Goal: Check status: Check status

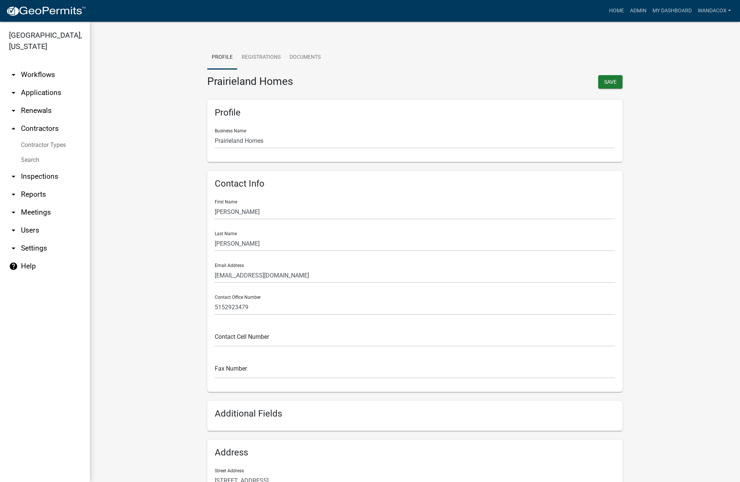
scroll to position [138, 0]
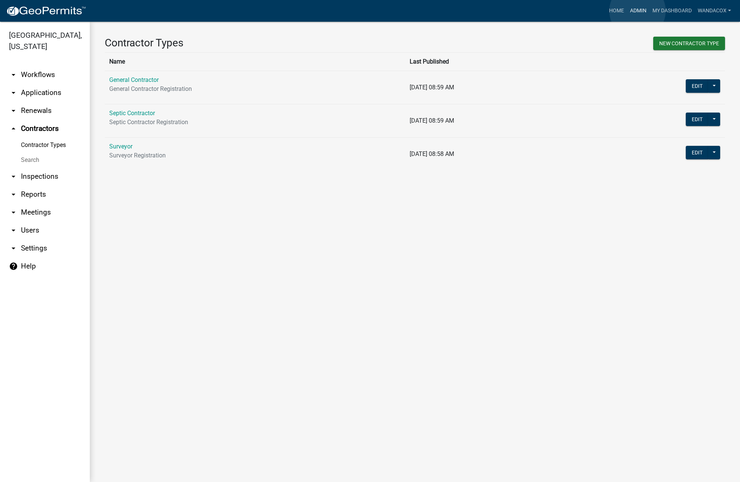
click at [638, 11] on link "Admin" at bounding box center [638, 11] width 22 height 14
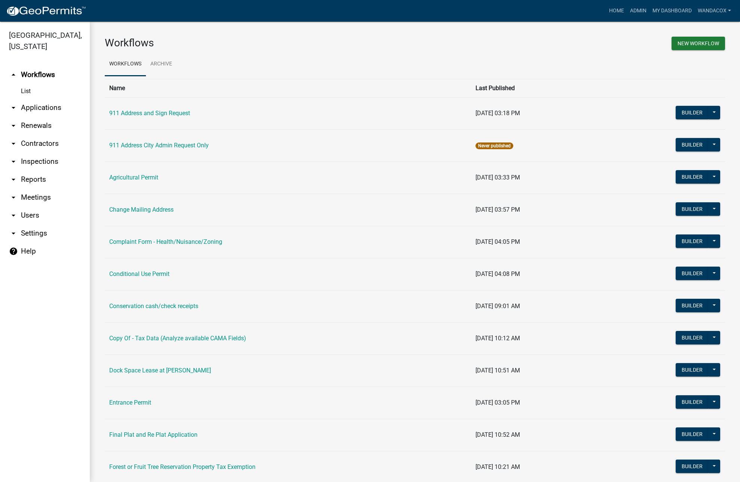
click at [42, 99] on link "arrow_drop_down Applications" at bounding box center [45, 108] width 90 height 18
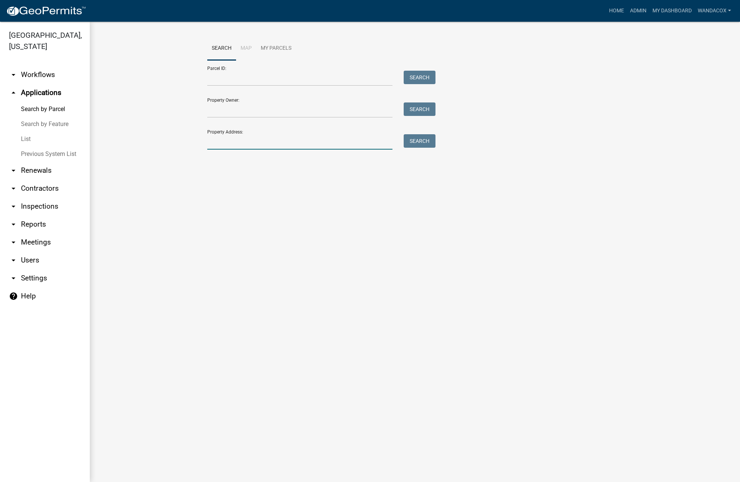
click at [239, 137] on input "Property Address:" at bounding box center [299, 141] width 185 height 15
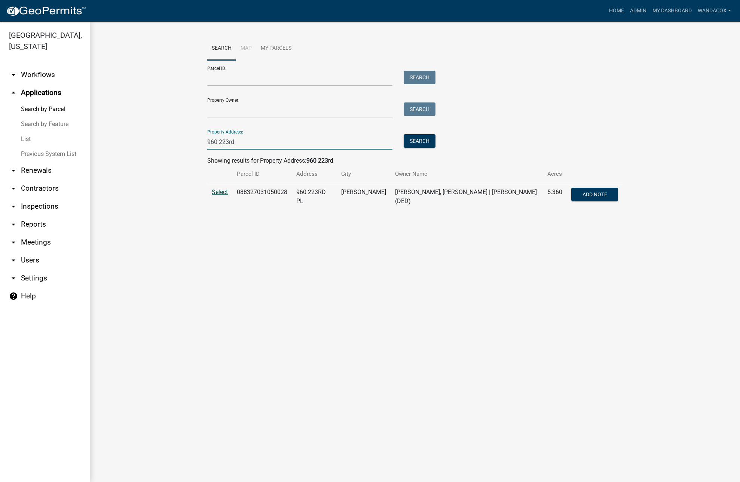
type input "960 223rd"
click at [221, 194] on span "Select" at bounding box center [220, 192] width 16 height 7
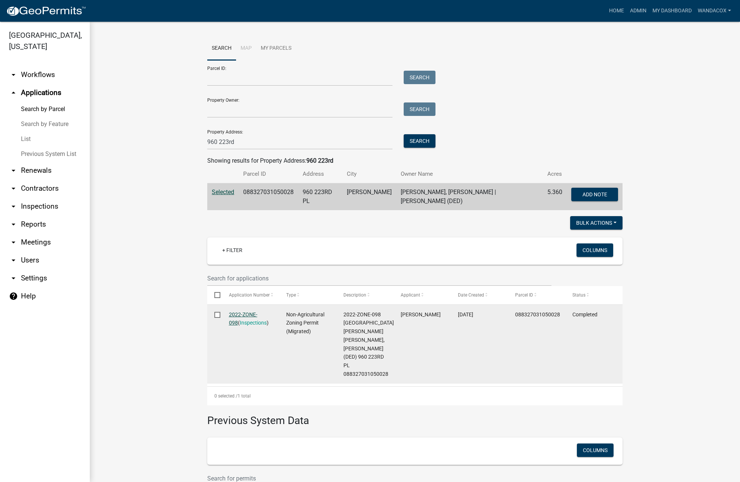
click at [233, 312] on link "2022-ZONE-098" at bounding box center [243, 319] width 28 height 15
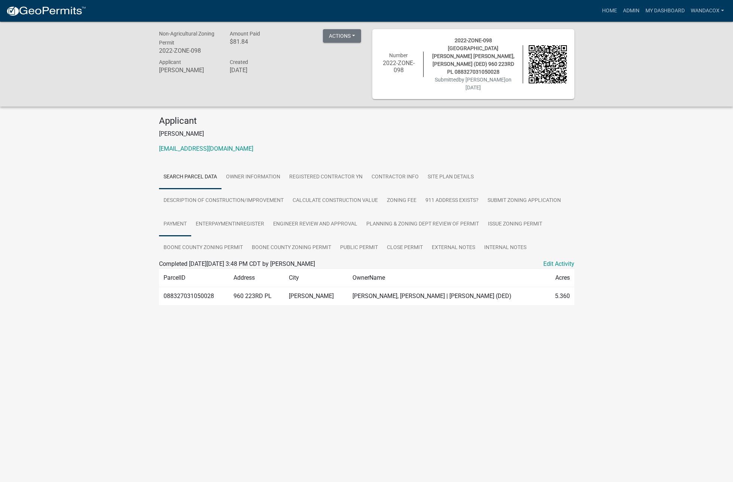
click at [172, 213] on link "Payment" at bounding box center [175, 225] width 32 height 24
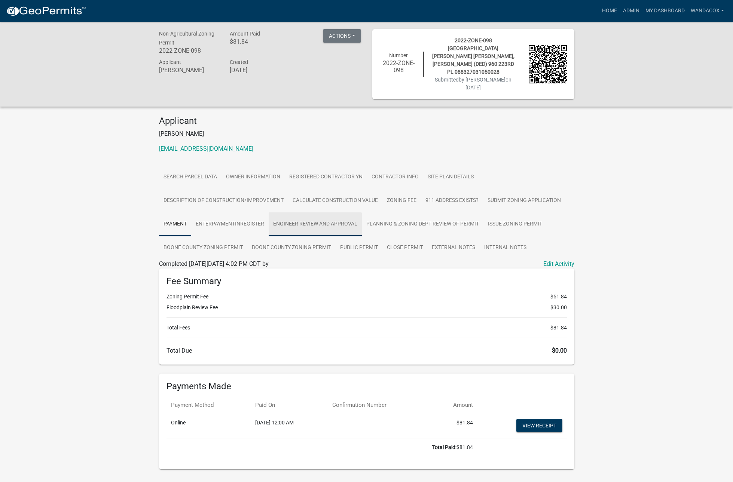
click at [299, 213] on link "Engineer Review and Approval" at bounding box center [315, 225] width 93 height 24
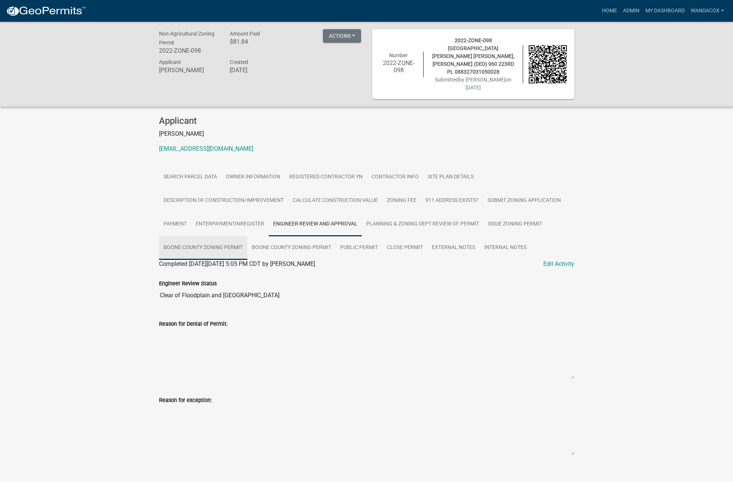
click at [192, 236] on link "Boone County Zoning Permit" at bounding box center [203, 248] width 88 height 24
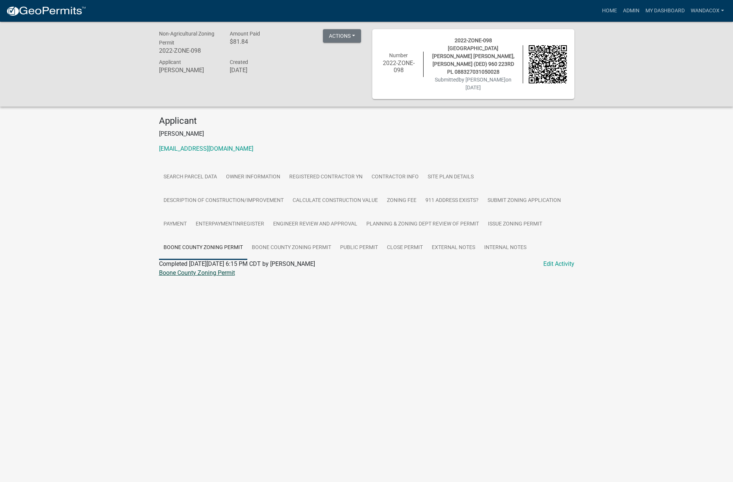
click at [199, 269] on link "Boone County Zoning Permit" at bounding box center [197, 272] width 76 height 7
click at [452, 165] on link "Site Plan Details" at bounding box center [450, 177] width 55 height 24
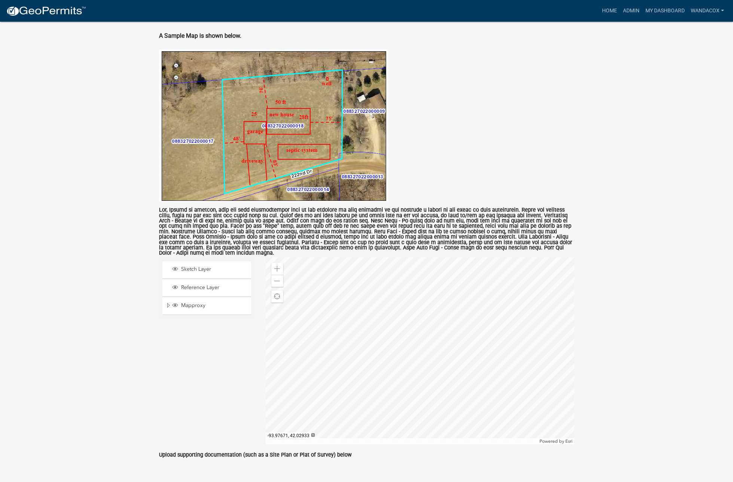
scroll to position [305, 0]
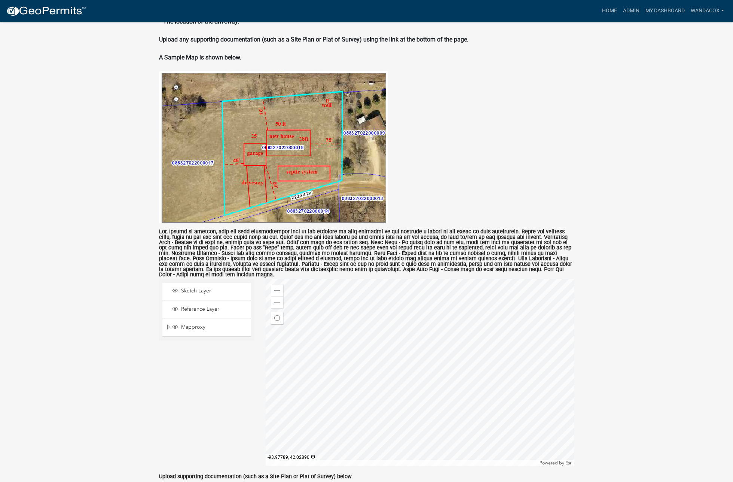
click at [315, 376] on div at bounding box center [420, 372] width 309 height 187
click at [266, 309] on div at bounding box center [420, 372] width 309 height 187
click at [276, 288] on span at bounding box center [277, 291] width 6 height 6
click at [281, 297] on div "Zoom out" at bounding box center [277, 303] width 12 height 12
click at [278, 300] on span at bounding box center [277, 303] width 6 height 6
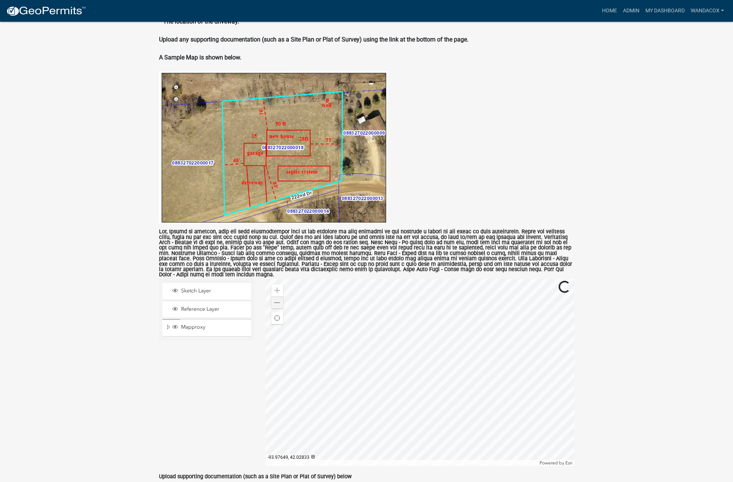
click at [503, 437] on div at bounding box center [420, 372] width 309 height 187
click at [290, 279] on div at bounding box center [420, 372] width 309 height 187
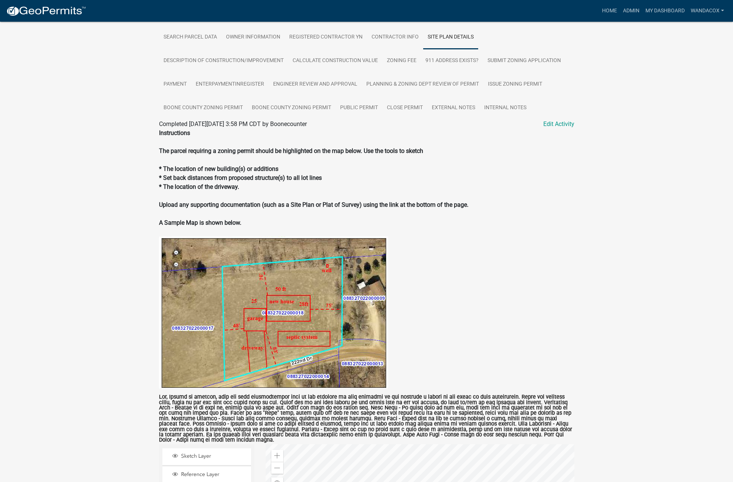
scroll to position [46, 0]
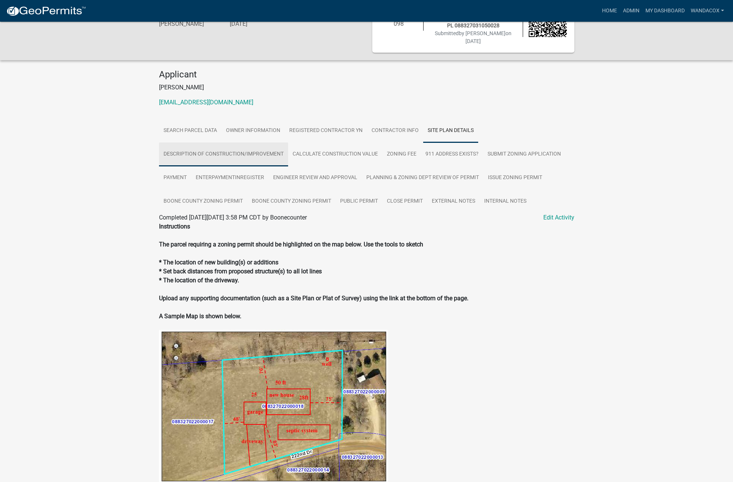
click at [256, 143] on link "Description of Construction/Improvement" at bounding box center [223, 155] width 129 height 24
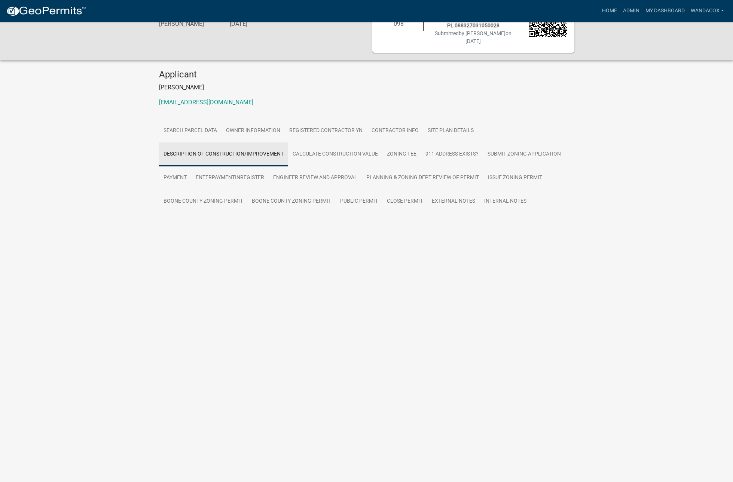
scroll to position [22, 0]
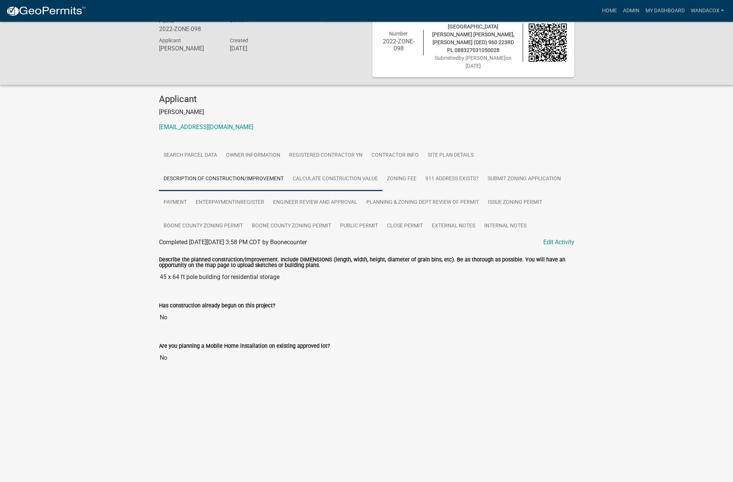
click at [337, 167] on link "Calculate Construction Value" at bounding box center [335, 179] width 94 height 24
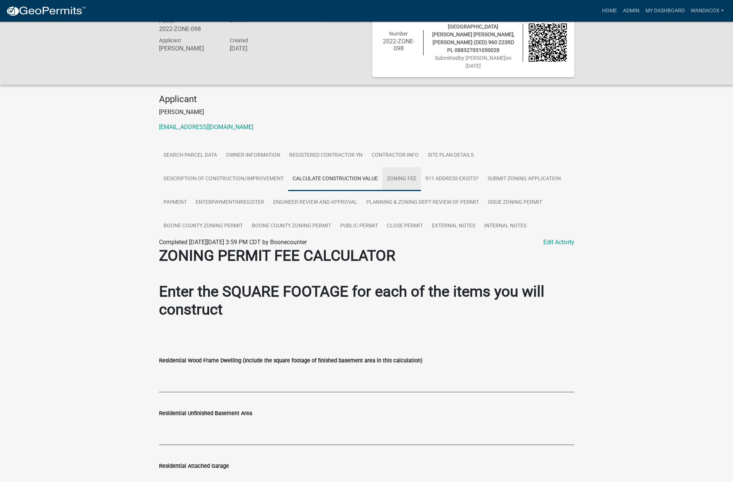
click at [404, 167] on link "Zoning Fee" at bounding box center [401, 179] width 39 height 24
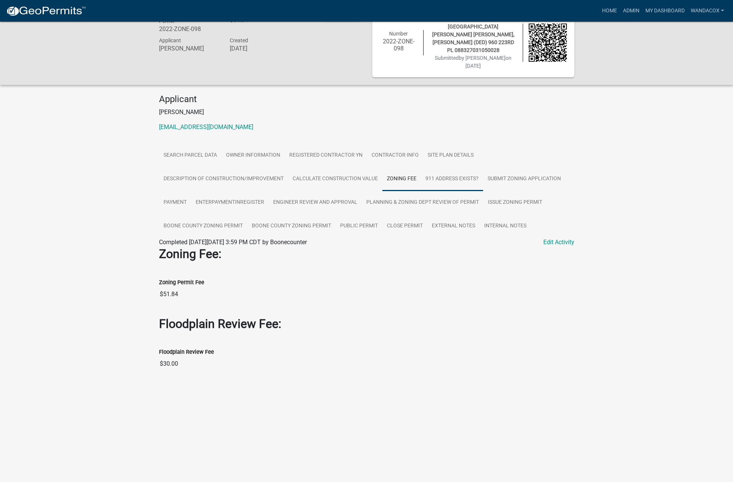
click at [468, 167] on link "911 Address Exists?" at bounding box center [452, 179] width 62 height 24
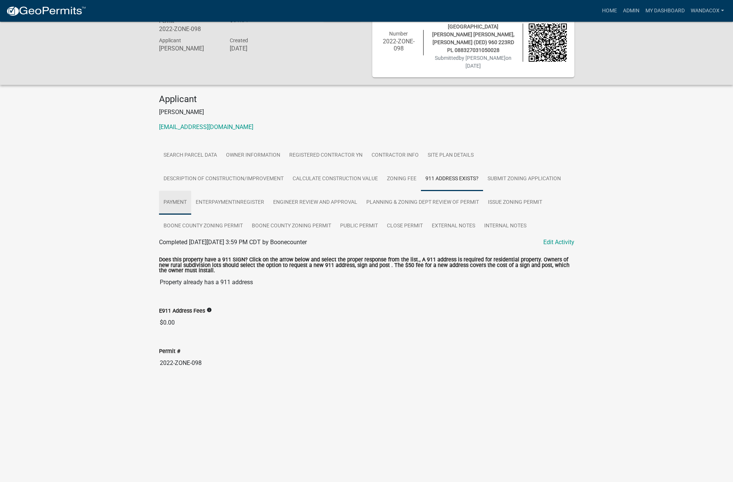
click at [177, 191] on link "Payment" at bounding box center [175, 203] width 32 height 24
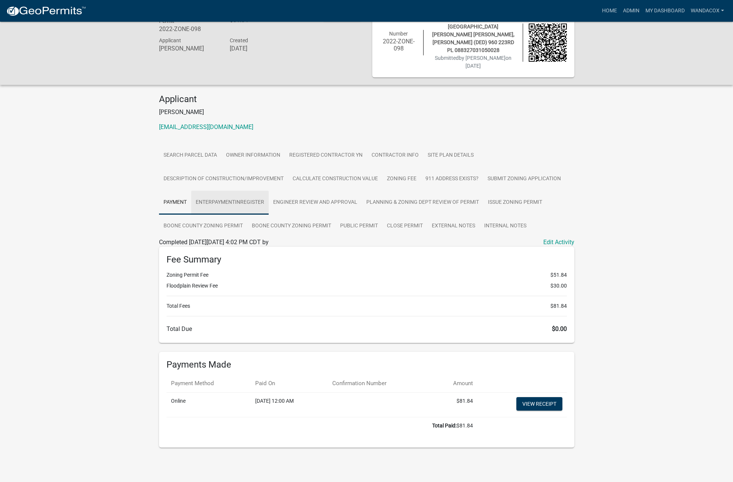
click at [226, 191] on link "EnterPaymentInRegister" at bounding box center [229, 203] width 77 height 24
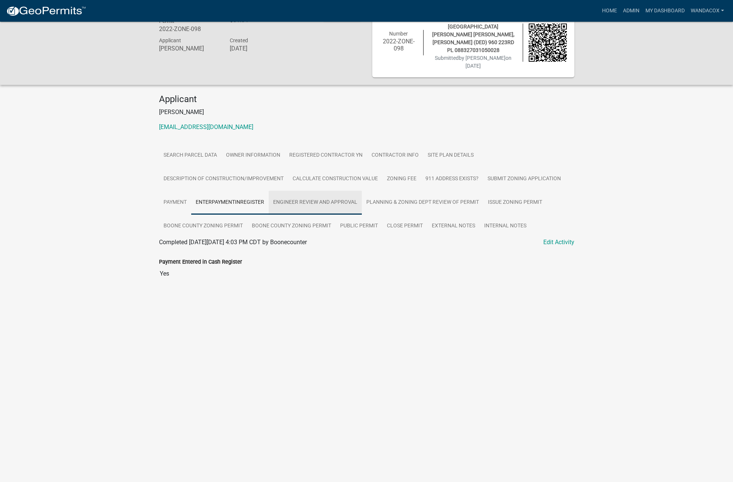
click at [301, 191] on link "Engineer Review and Approval" at bounding box center [315, 203] width 93 height 24
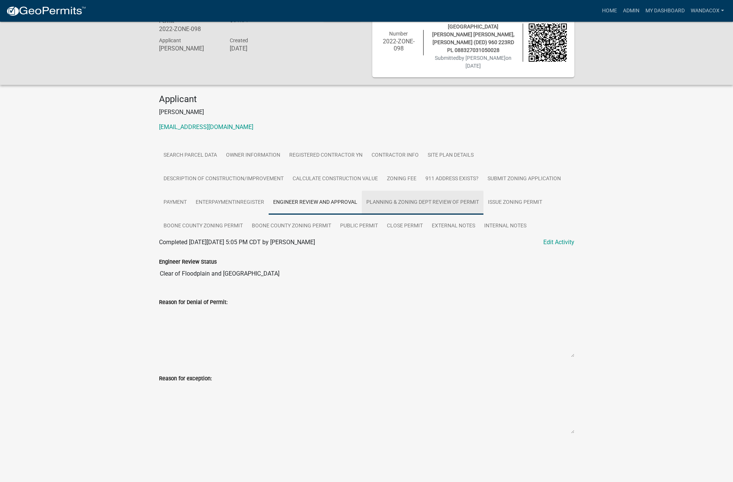
click at [405, 191] on link "Planning & Zoning Dept Review of Permit" at bounding box center [423, 203] width 122 height 24
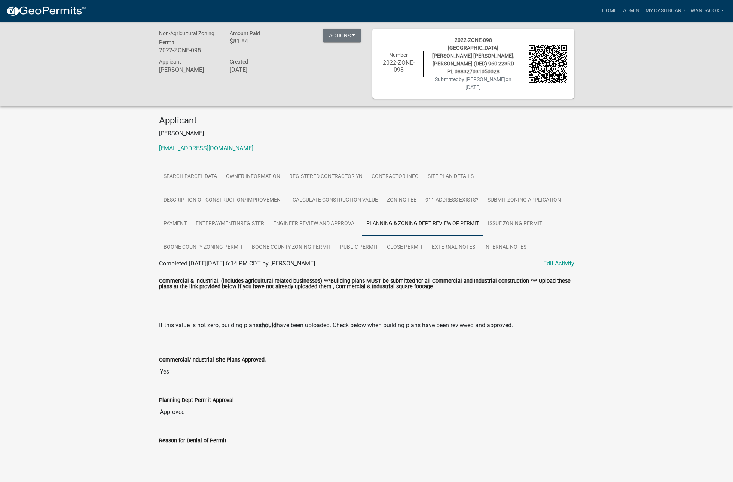
scroll to position [0, 0]
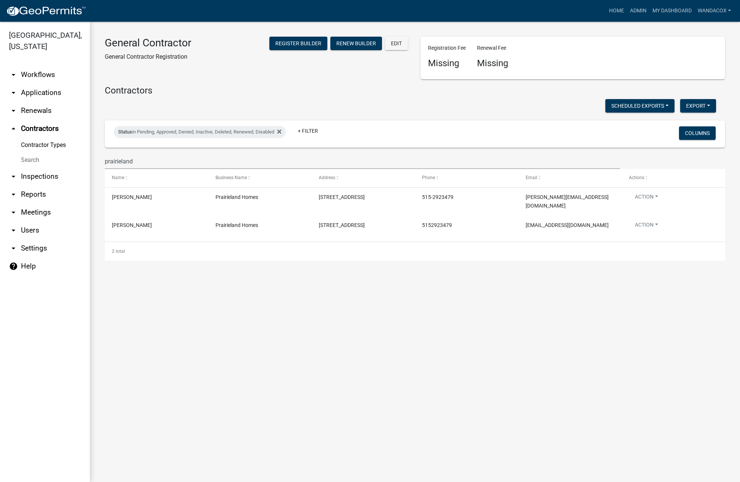
click at [42, 138] on link "Contractor Types" at bounding box center [45, 145] width 90 height 15
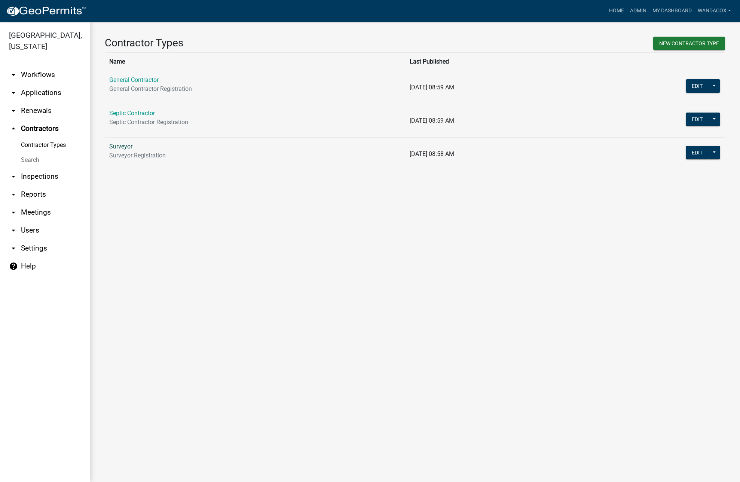
click at [125, 144] on link "Surveyor" at bounding box center [120, 146] width 23 height 7
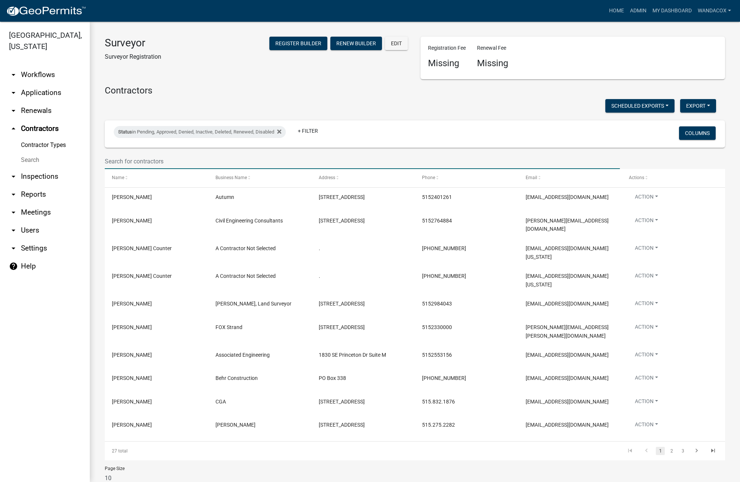
click at [129, 165] on input "text" at bounding box center [362, 161] width 515 height 15
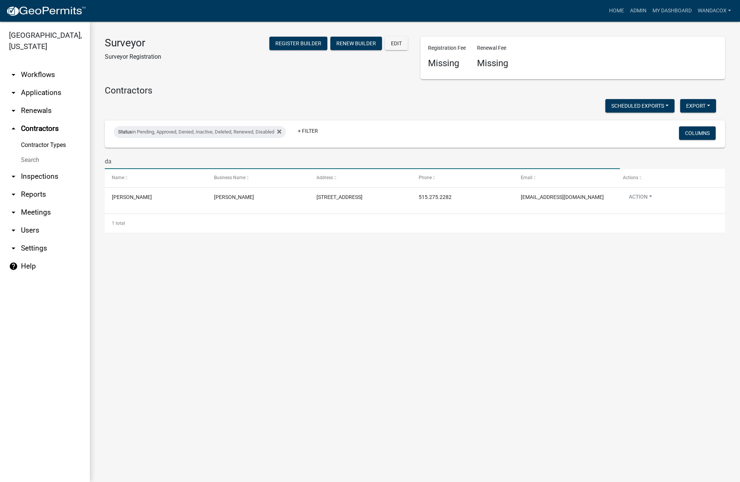
type input "d"
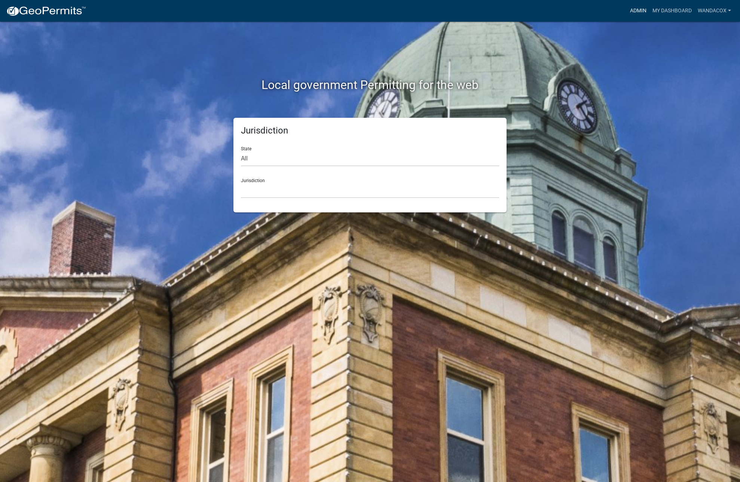
click at [636, 14] on link "Admin" at bounding box center [638, 11] width 22 height 14
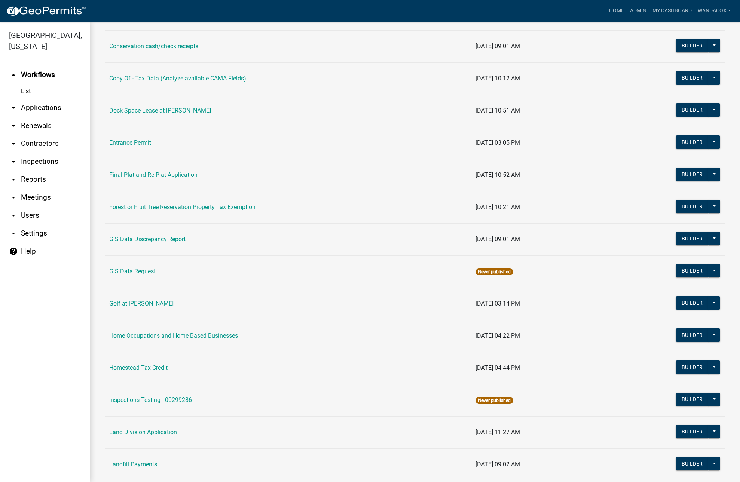
scroll to position [281, 0]
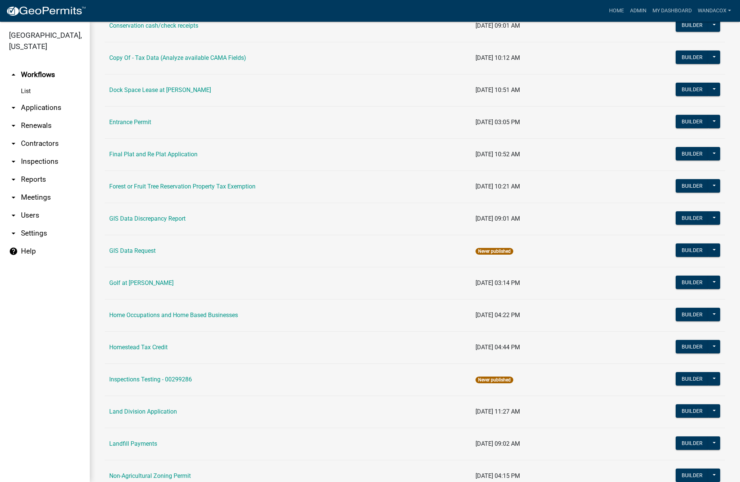
click at [28, 99] on link "arrow_drop_down Applications" at bounding box center [45, 108] width 90 height 18
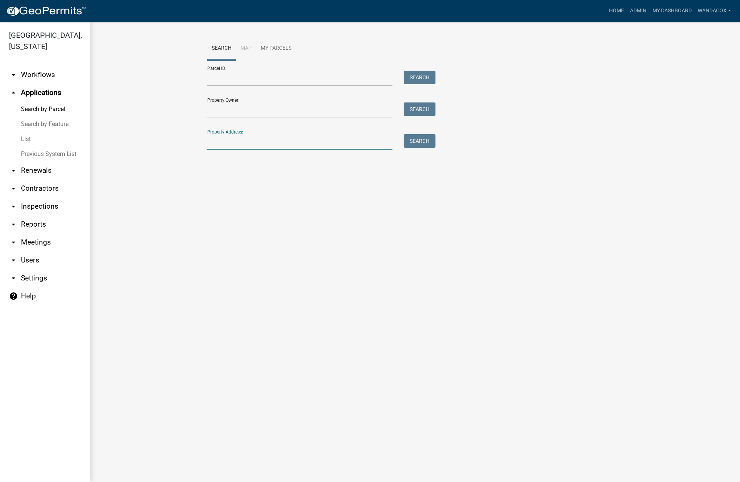
click at [225, 143] on input "Property Address:" at bounding box center [299, 141] width 185 height 15
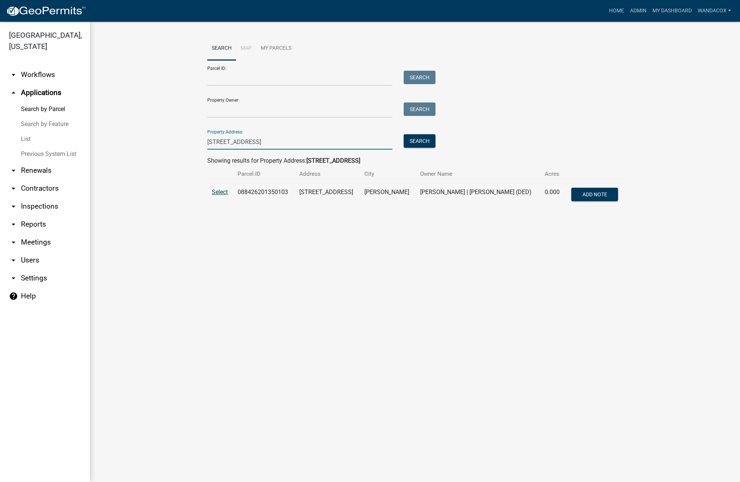
type input "504 w 16th st"
click at [220, 194] on span "Select" at bounding box center [220, 192] width 16 height 7
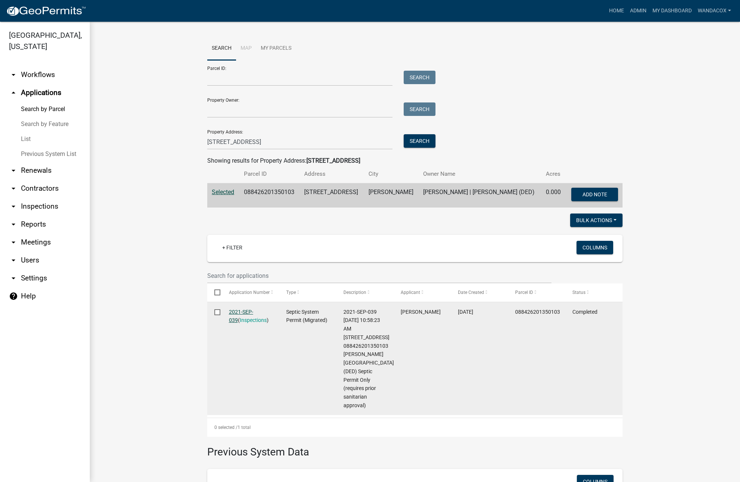
click at [251, 309] on link "2021-SEP-039" at bounding box center [241, 316] width 24 height 15
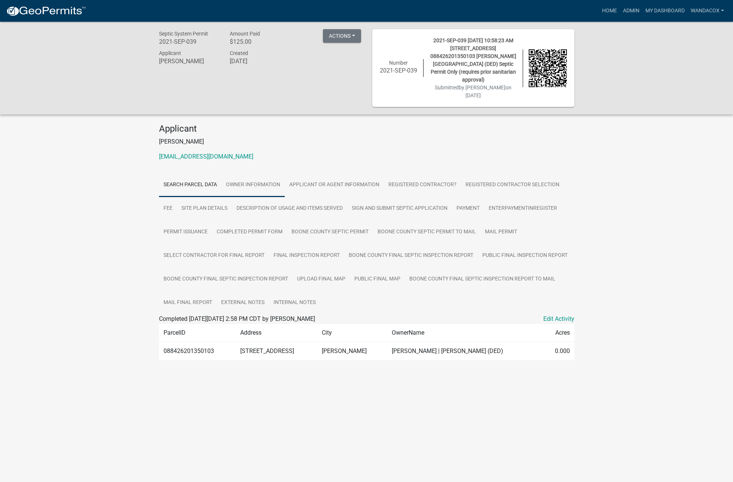
click at [267, 175] on link "Owner Information" at bounding box center [253, 185] width 63 height 24
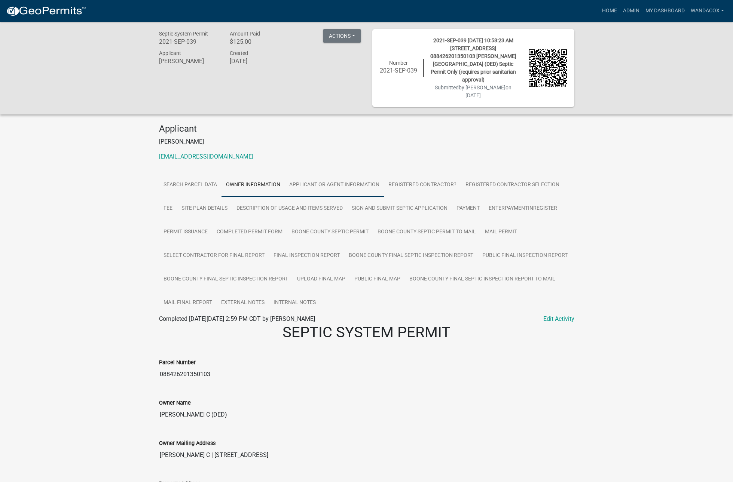
click at [327, 175] on link "Applicant or Agent Information" at bounding box center [334, 185] width 99 height 24
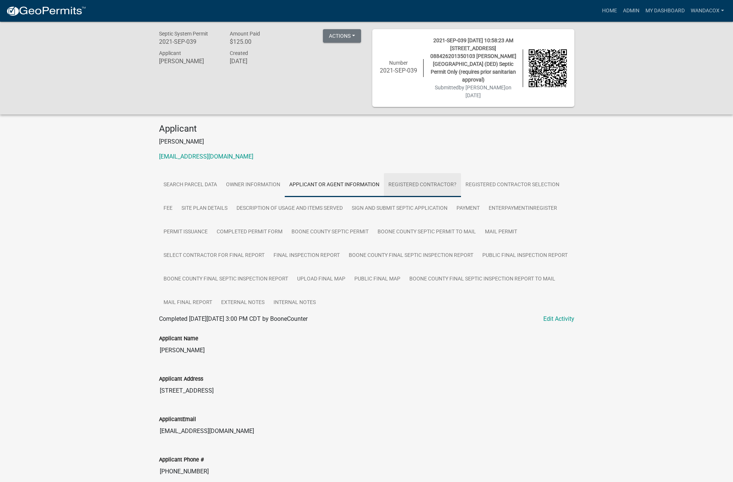
click at [416, 173] on link "Registered Contractor?" at bounding box center [422, 185] width 77 height 24
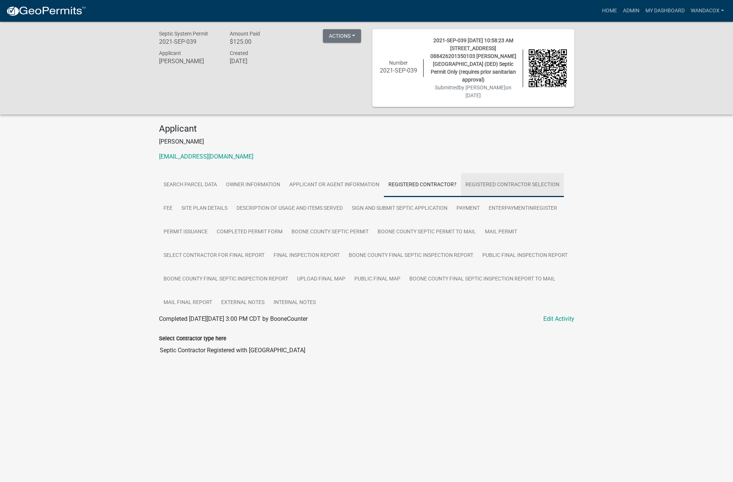
click at [496, 175] on link "Registered Contractor Selection" at bounding box center [512, 185] width 103 height 24
click at [172, 202] on link "Fee" at bounding box center [168, 209] width 18 height 24
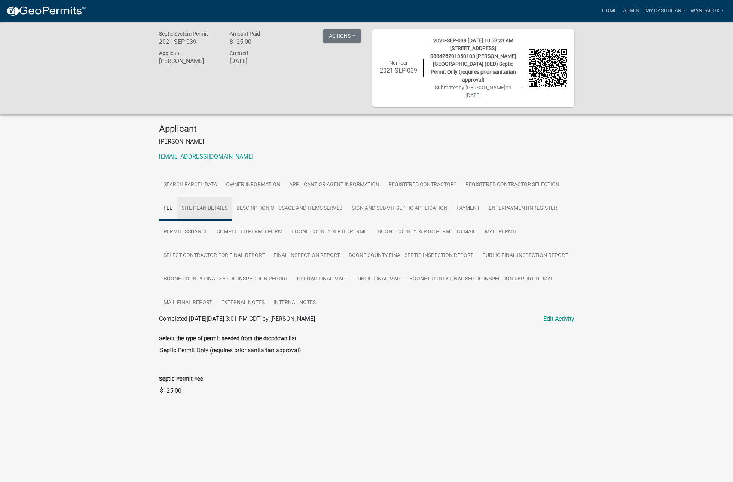
click at [229, 200] on link "Site Plan Details" at bounding box center [204, 209] width 55 height 24
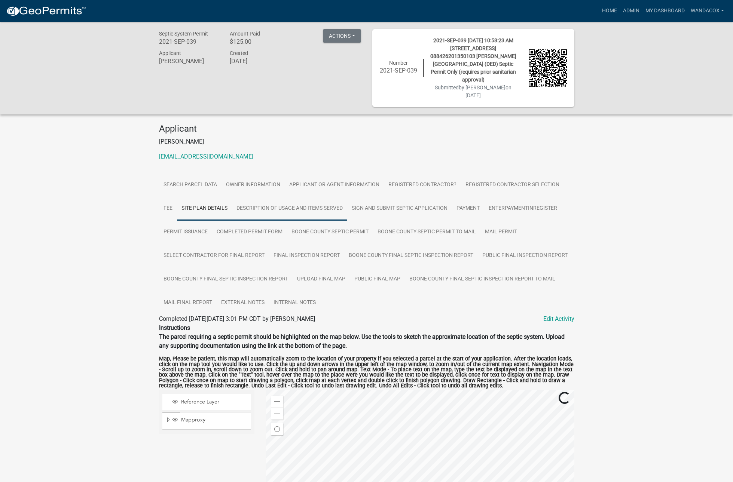
click at [257, 201] on link "Description of usage and Items Served" at bounding box center [289, 209] width 115 height 24
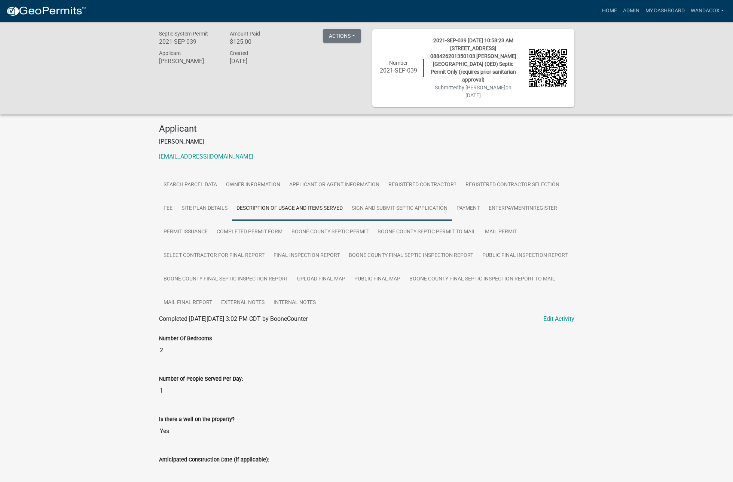
click at [393, 197] on link "Sign and Submit Septic Application" at bounding box center [399, 209] width 105 height 24
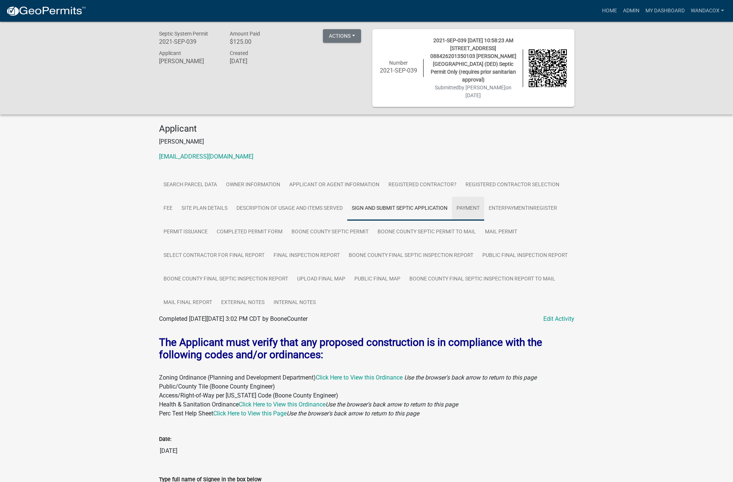
click at [478, 198] on link "Payment" at bounding box center [468, 209] width 32 height 24
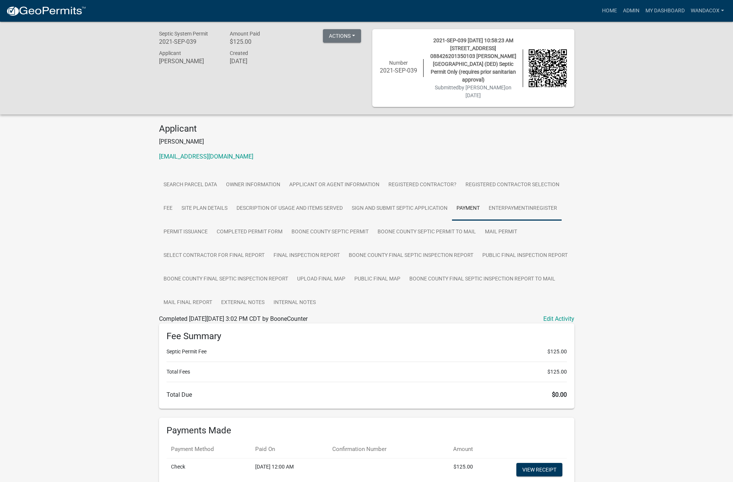
click at [511, 203] on link "EnterPaymentInRegister" at bounding box center [522, 209] width 77 height 24
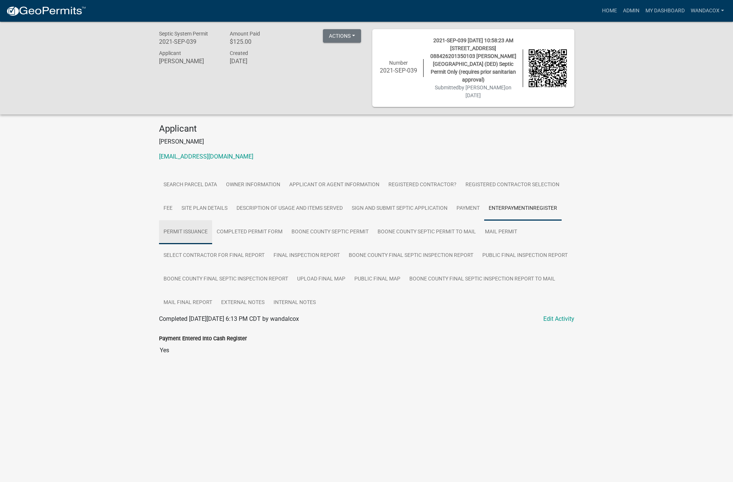
click at [173, 220] on link "Permit Issuance" at bounding box center [185, 232] width 53 height 24
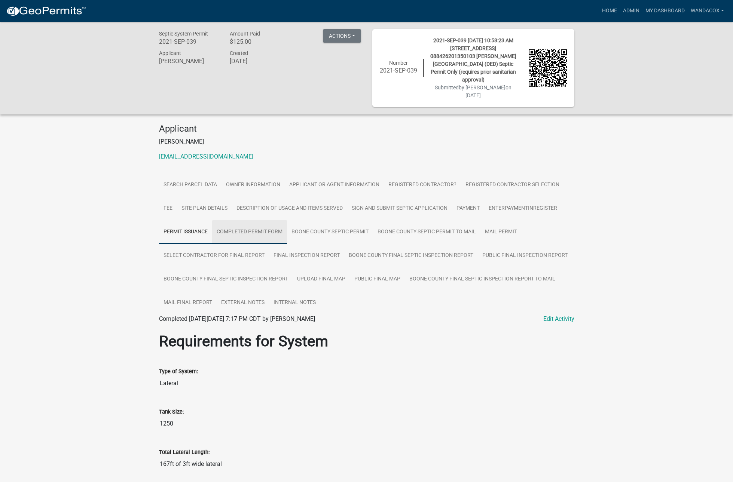
click at [242, 222] on link "Completed Permit Form" at bounding box center [249, 232] width 75 height 24
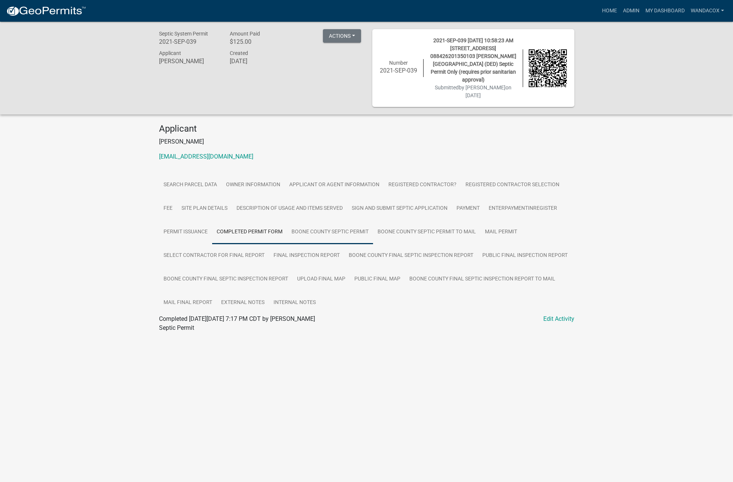
click at [321, 221] on link "Boone County Septic Permit" at bounding box center [330, 232] width 86 height 24
click at [341, 222] on link "Boone County Septic Permit" at bounding box center [330, 232] width 86 height 24
click at [198, 324] on link "Boone County Septic Permit" at bounding box center [196, 327] width 74 height 7
click at [300, 244] on link "Final Inspection Report" at bounding box center [306, 256] width 75 height 24
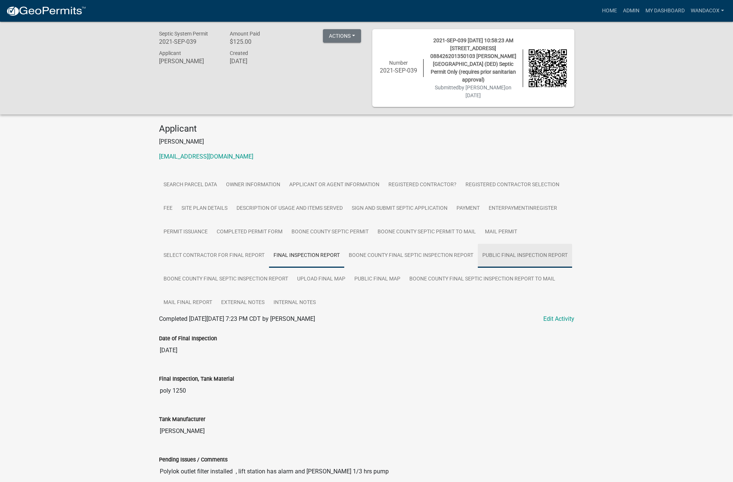
click at [506, 245] on link "Public Final Inspection Report" at bounding box center [525, 256] width 94 height 24
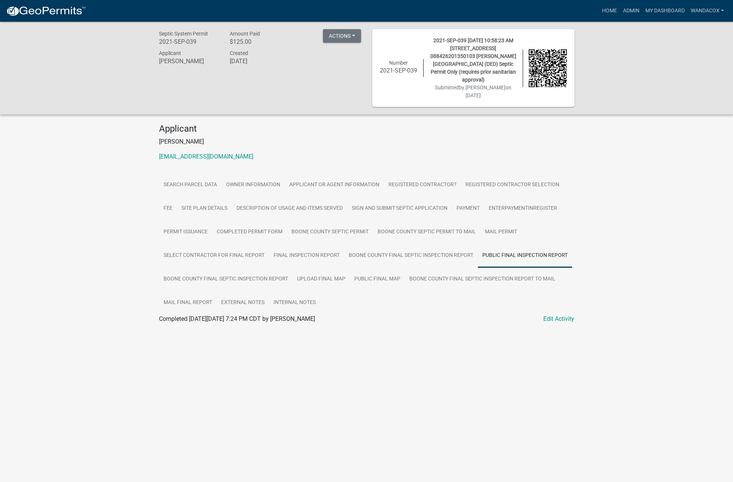
scroll to position [22, 0]
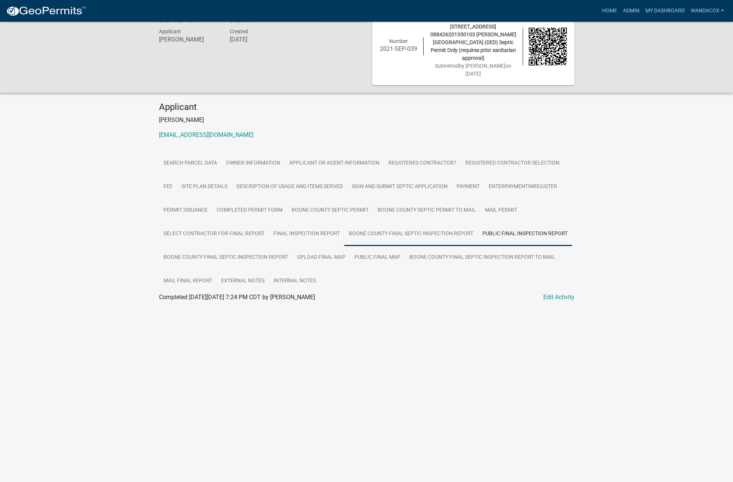
click at [441, 225] on link "Boone County Final Septic Inspection Report" at bounding box center [411, 234] width 134 height 24
click at [240, 303] on link "Boone County Final Septic Inspection Report" at bounding box center [217, 306] width 117 height 7
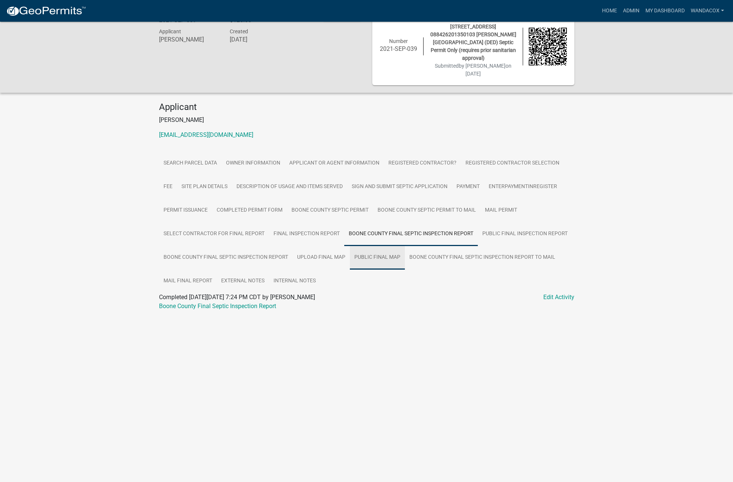
click at [382, 248] on link "Public Final Map" at bounding box center [377, 258] width 55 height 24
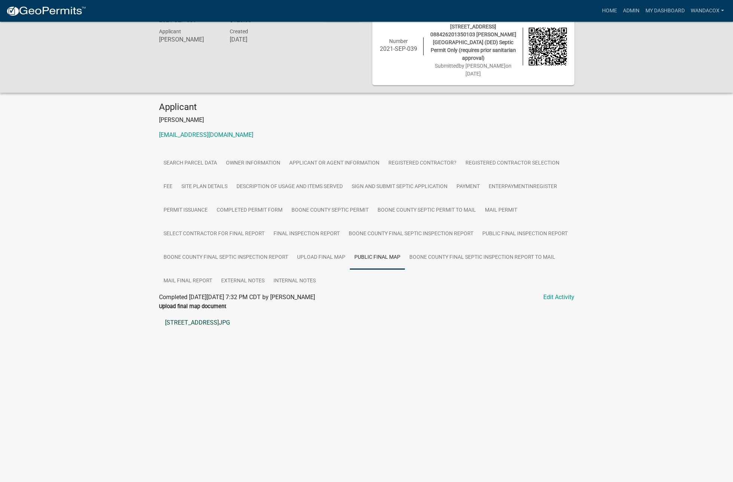
click at [170, 314] on link "504 West 16th st.JPG" at bounding box center [366, 323] width 415 height 18
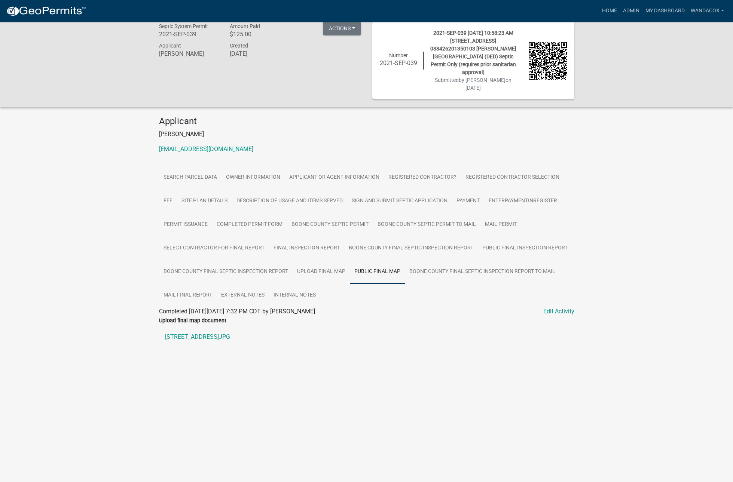
scroll to position [0, 0]
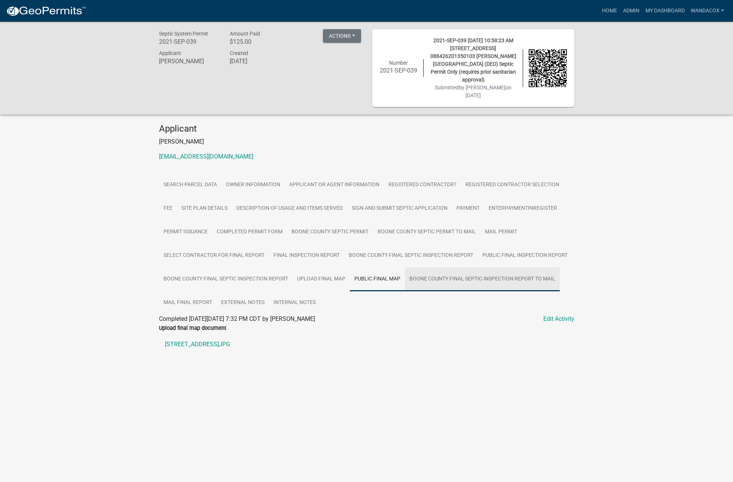
click at [471, 272] on link "Boone County Final Septic Inspection Report to Mail" at bounding box center [482, 280] width 155 height 24
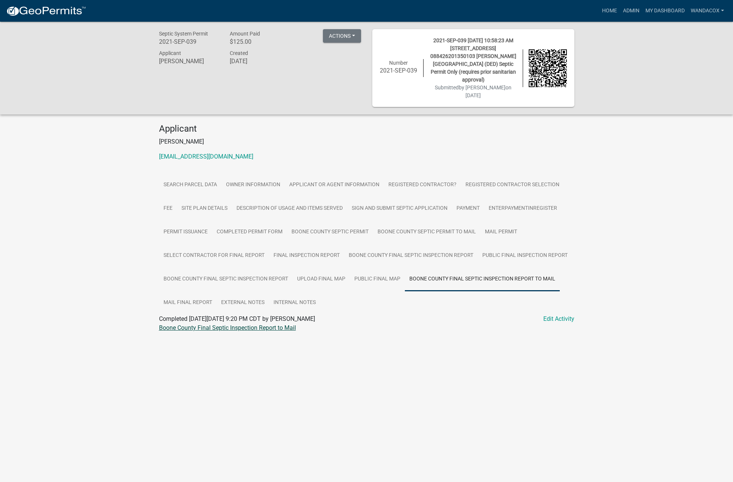
click at [211, 324] on link "Boone County Final Septic Inspection Report to Mail" at bounding box center [227, 327] width 137 height 7
click at [331, 36] on button "Actions" at bounding box center [342, 35] width 38 height 13
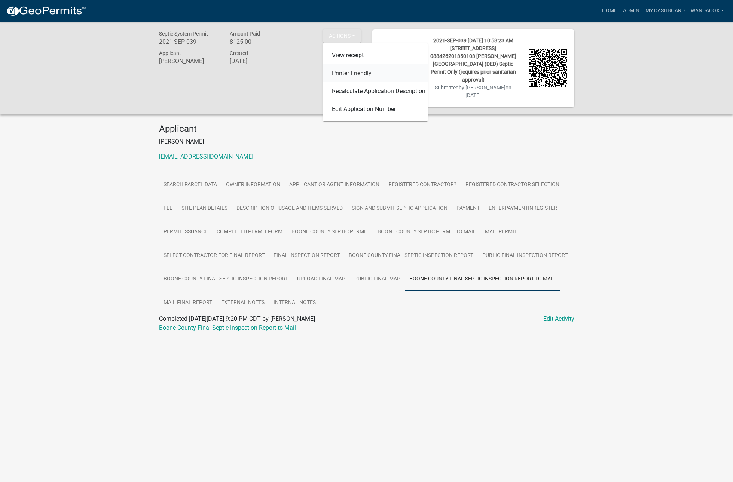
click at [342, 76] on link "Printer Friendly" at bounding box center [375, 73] width 105 height 18
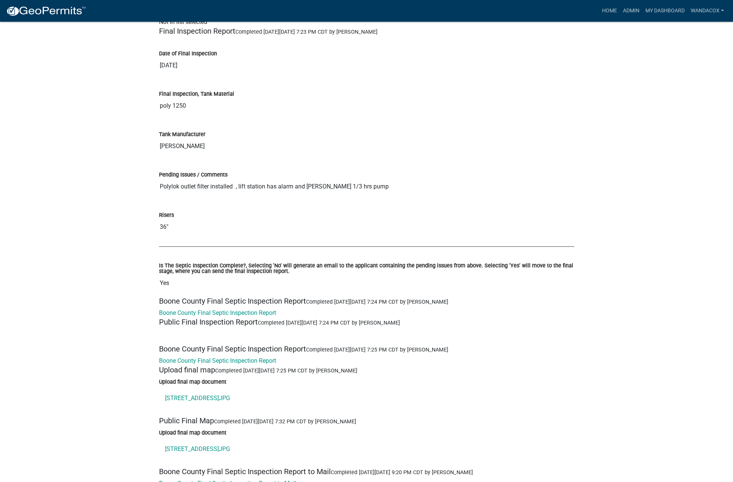
scroll to position [3180, 0]
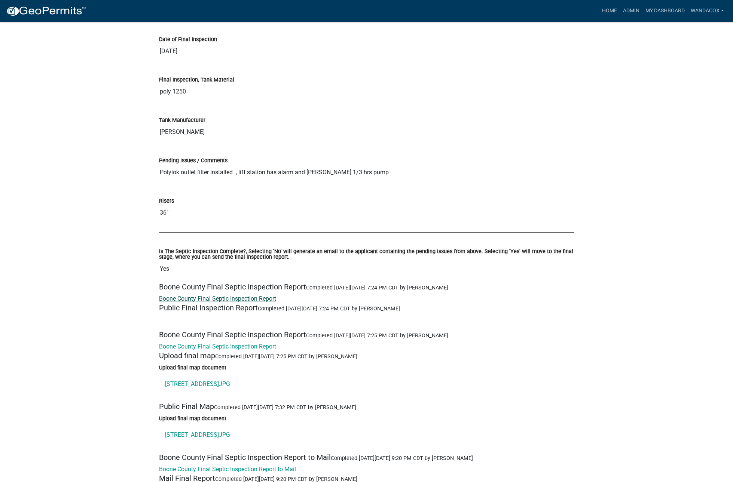
click at [229, 295] on link "Boone County Final Septic Inspection Report" at bounding box center [217, 298] width 117 height 7
click at [233, 343] on link "Boone County Final Septic Inspection Report" at bounding box center [217, 346] width 117 height 7
click at [195, 376] on link "504 West 16th st.JPG" at bounding box center [366, 384] width 415 height 18
click at [188, 375] on link "504 West 16th st.JPG" at bounding box center [366, 384] width 415 height 18
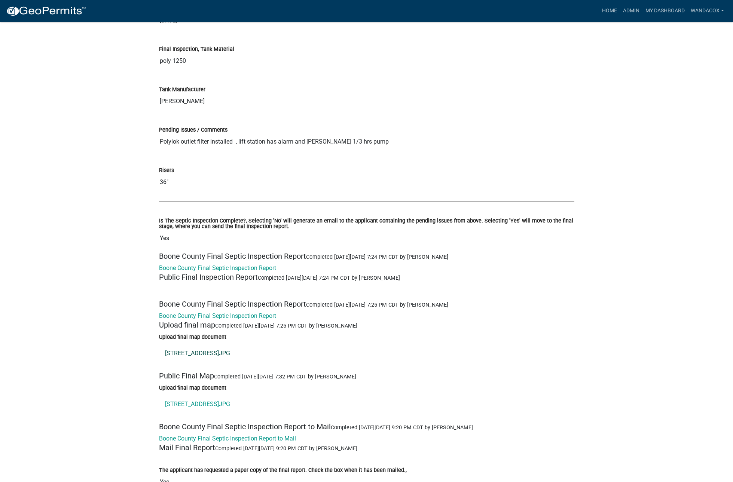
scroll to position [3274, 0]
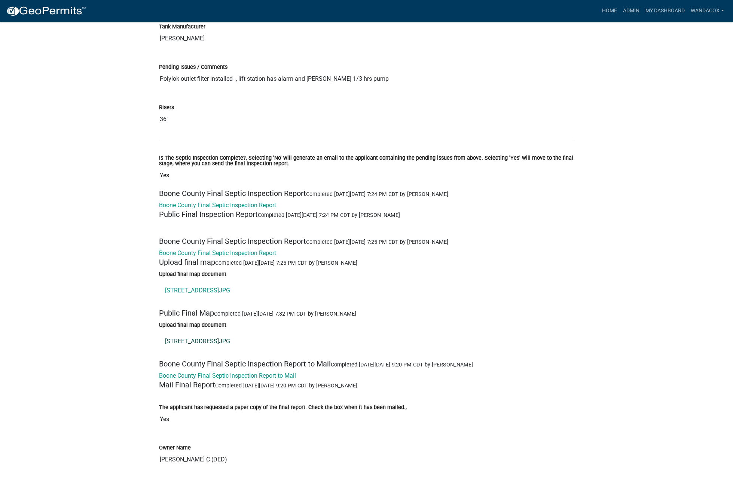
click at [192, 333] on link "504 West 16th st.JPG" at bounding box center [366, 342] width 415 height 18
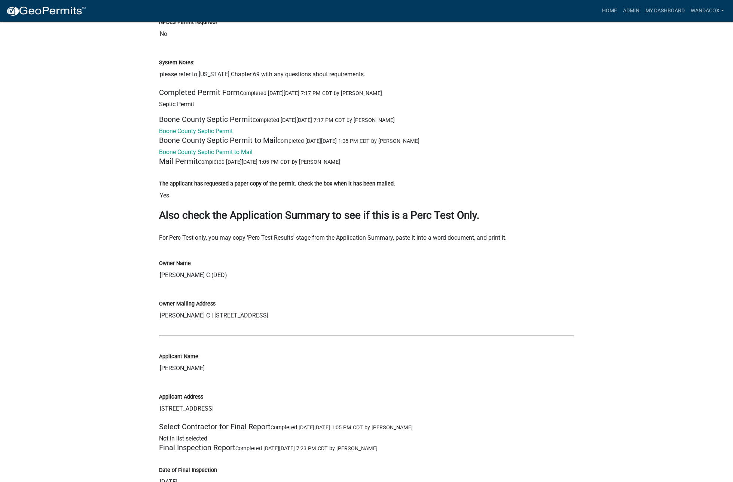
scroll to position [2616, 0]
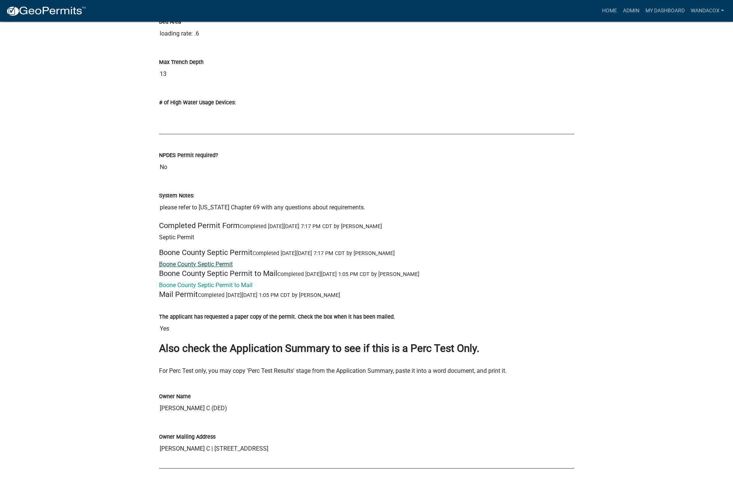
click at [192, 261] on link "Boone County Septic Permit" at bounding box center [196, 264] width 74 height 7
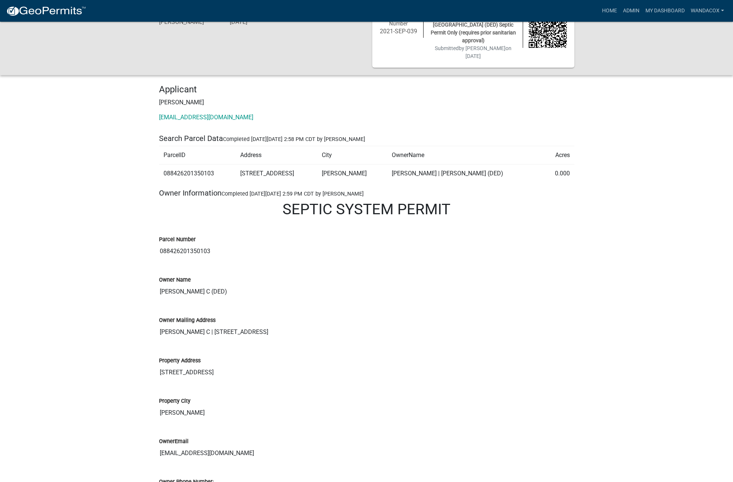
scroll to position [0, 0]
